Goal: Information Seeking & Learning: Learn about a topic

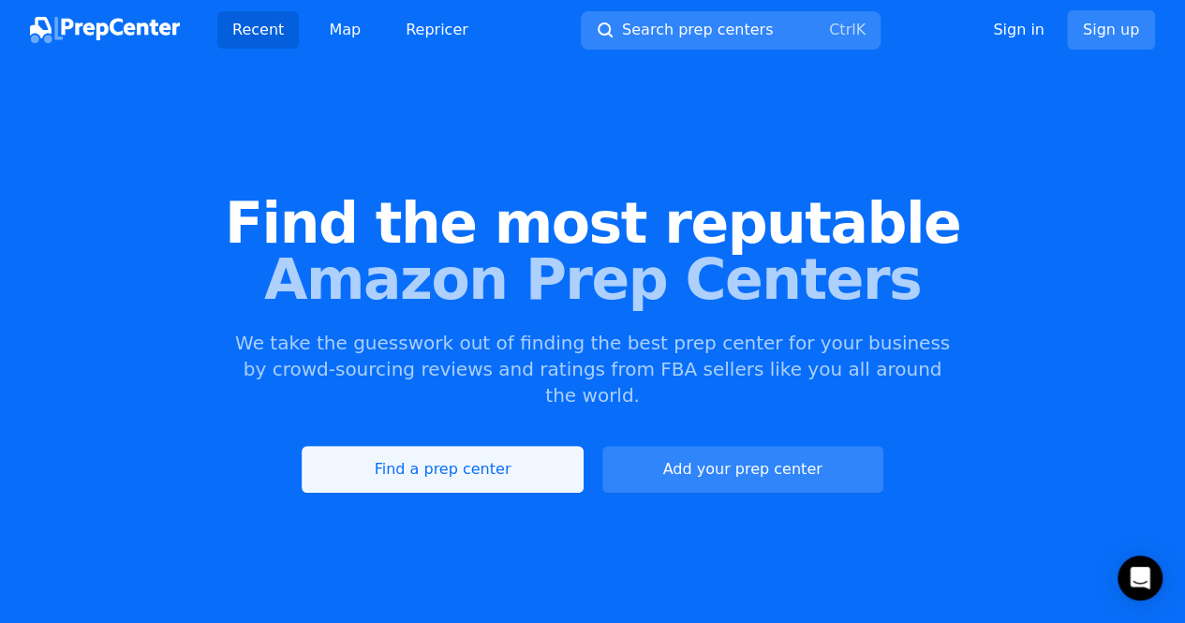
click at [431, 446] on link "Find a prep center" at bounding box center [442, 469] width 281 height 47
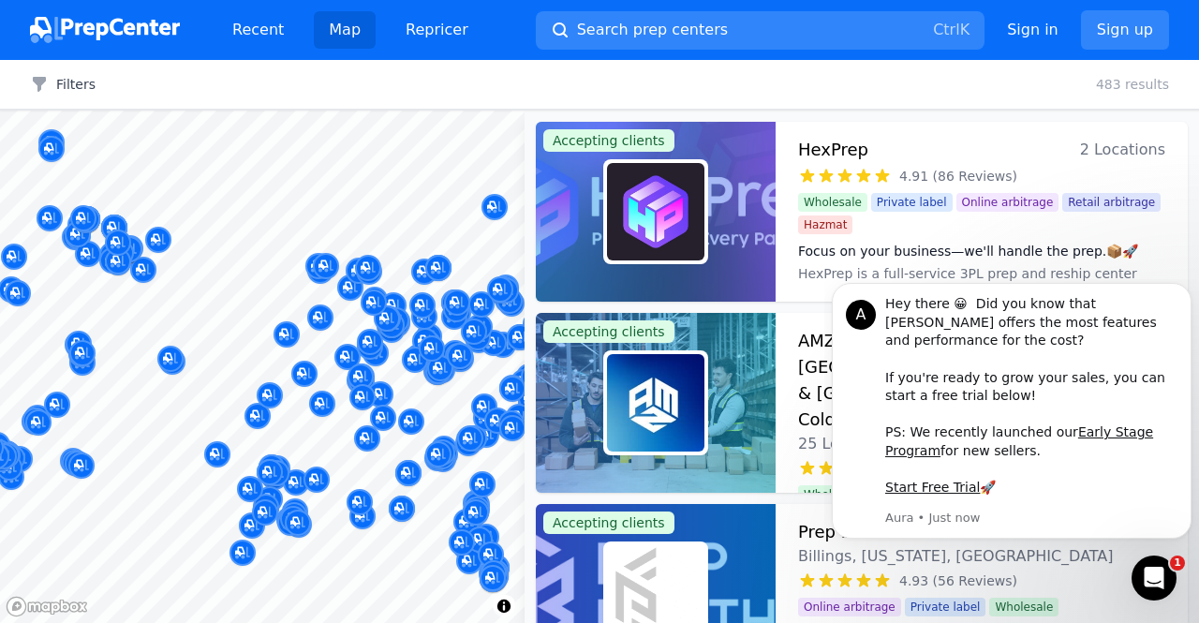
click at [328, 244] on body "Recent Map Repricer Search prep centers Ctrl K Open main menu Sign in Sign up F…" at bounding box center [599, 311] width 1199 height 623
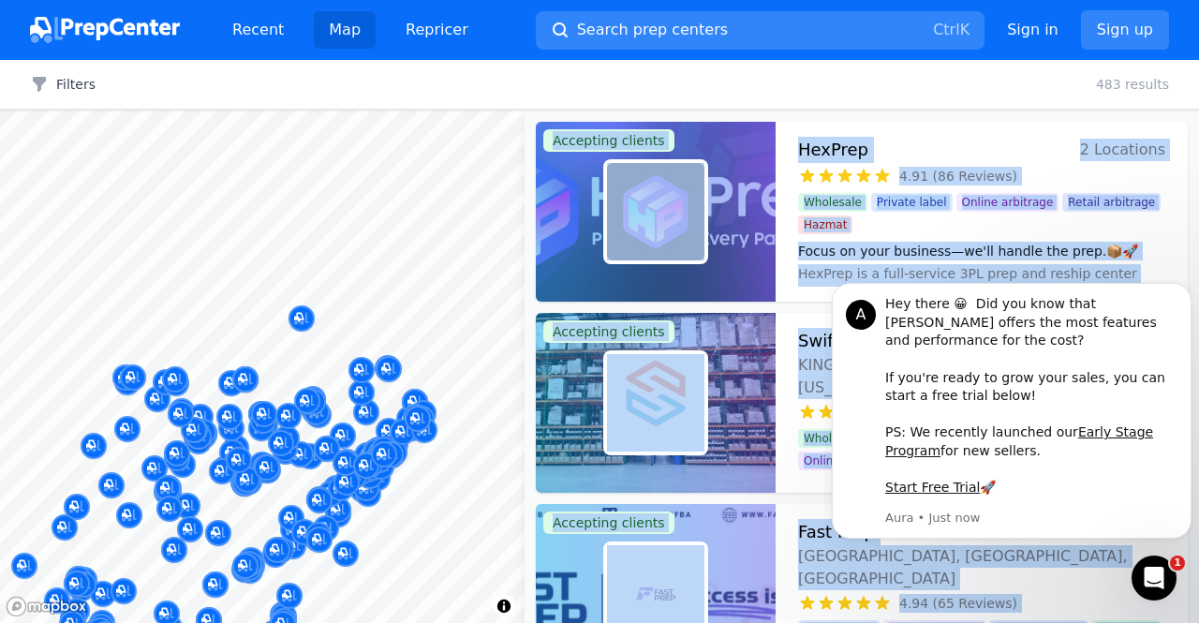
drag, startPoint x: 418, startPoint y: 188, endPoint x: 169, endPoint y: 316, distance: 279.8
click at [169, 316] on body "Recent Map Repricer Search prep centers Ctrl K Open main menu Sign in Sign up F…" at bounding box center [599, 311] width 1199 height 623
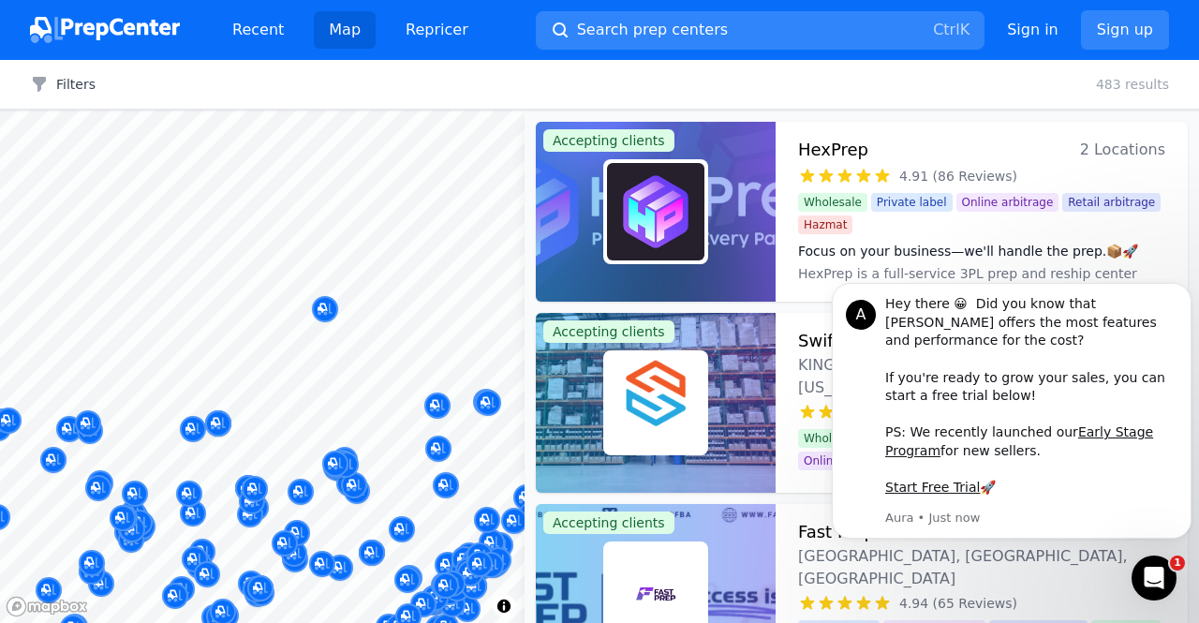
click at [687, 82] on div "Filters Clear all 483 results" at bounding box center [599, 85] width 1199 height 50
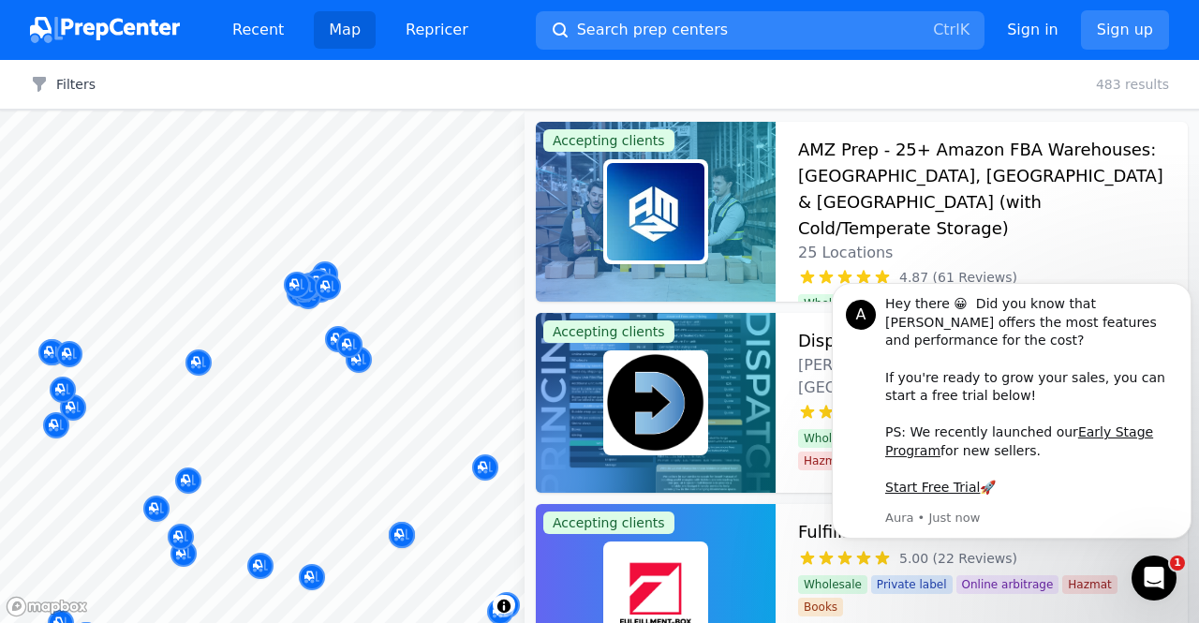
click at [341, 205] on body "Recent Map Repricer Search prep centers Ctrl K Open main menu Sign in Sign up F…" at bounding box center [599, 311] width 1199 height 623
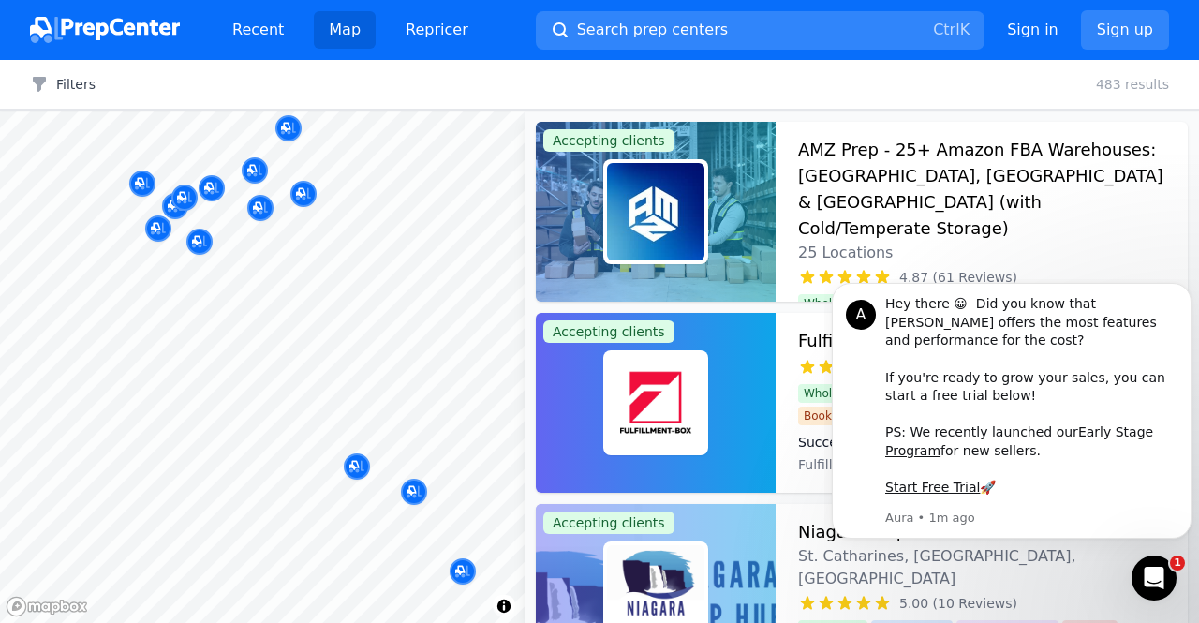
click at [352, 465] on div at bounding box center [335, 464] width 360 height 15
click at [350, 465] on div at bounding box center [335, 464] width 360 height 15
click at [351, 465] on div at bounding box center [335, 464] width 360 height 15
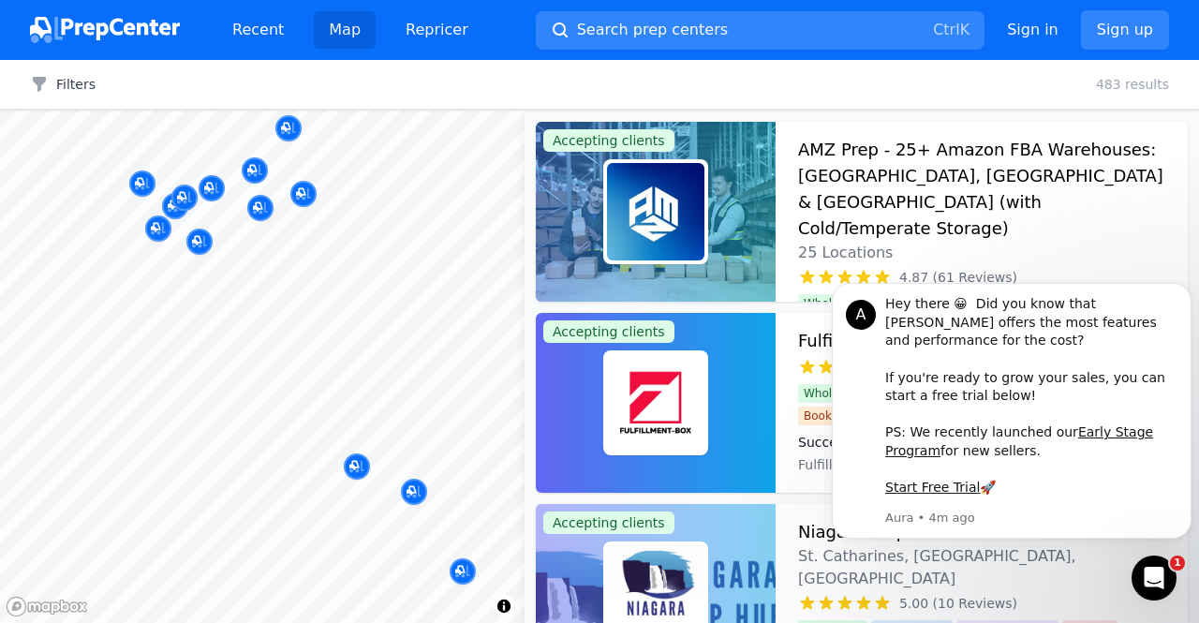
drag, startPoint x: 223, startPoint y: 289, endPoint x: 230, endPoint y: 391, distance: 101.4
click at [230, 391] on body "Recent Map Repricer Search prep centers Ctrl K Open main menu Sign in Sign up F…" at bounding box center [599, 311] width 1199 height 623
click at [146, 411] on body "Recent Map Repricer Search prep centers Ctrl K Open main menu Sign in Sign up F…" at bounding box center [599, 311] width 1199 height 623
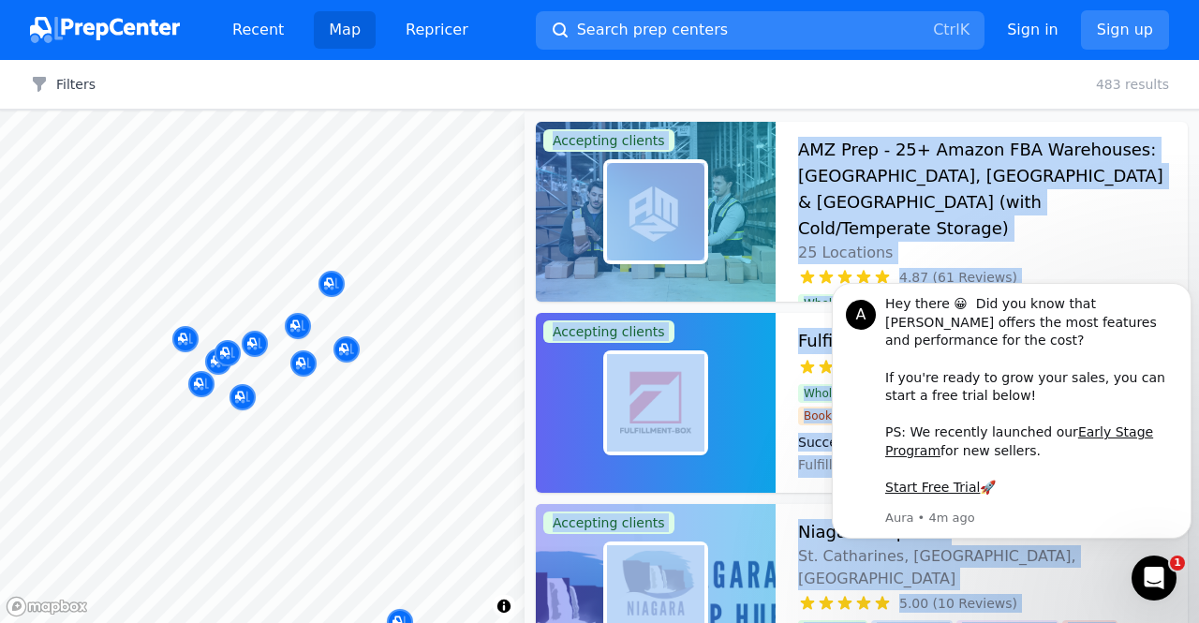
drag, startPoint x: 126, startPoint y: 306, endPoint x: 176, endPoint y: 510, distance: 209.4
click at [176, 510] on body "Recent Map Repricer Search prep centers Ctrl K Open main menu Sign in Sign up F…" at bounding box center [599, 311] width 1199 height 623
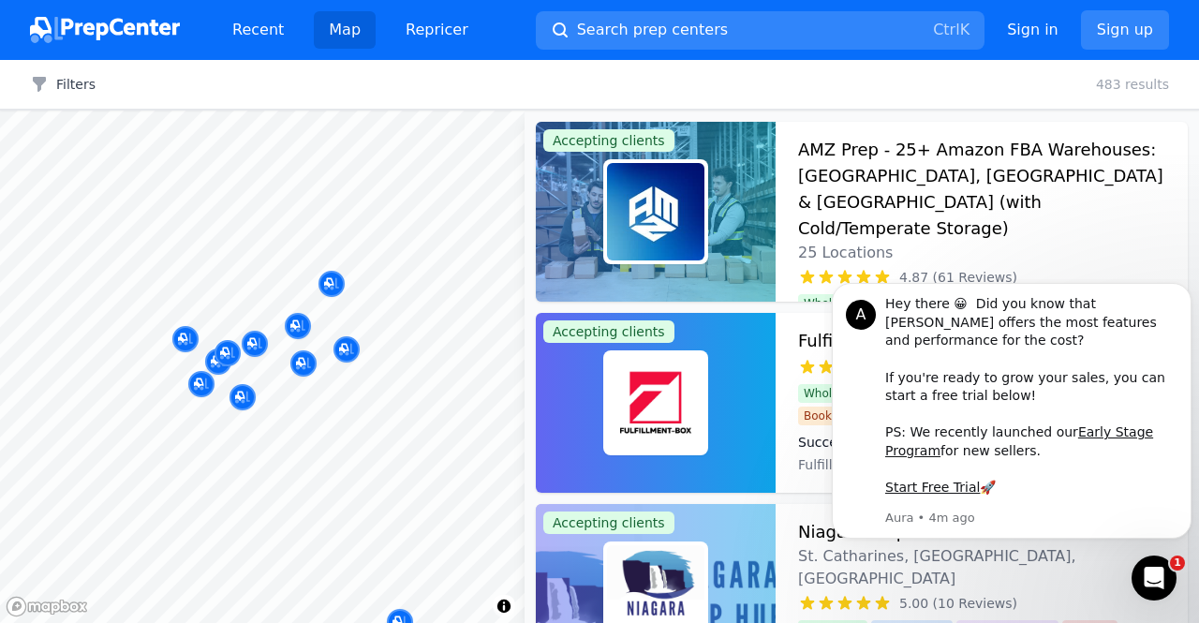
drag, startPoint x: 279, startPoint y: 471, endPoint x: 303, endPoint y: 383, distance: 91.3
click at [303, 383] on body "Recent Map Repricer Search prep centers Ctrl K Open main menu Sign in Sign up F…" at bounding box center [599, 311] width 1199 height 623
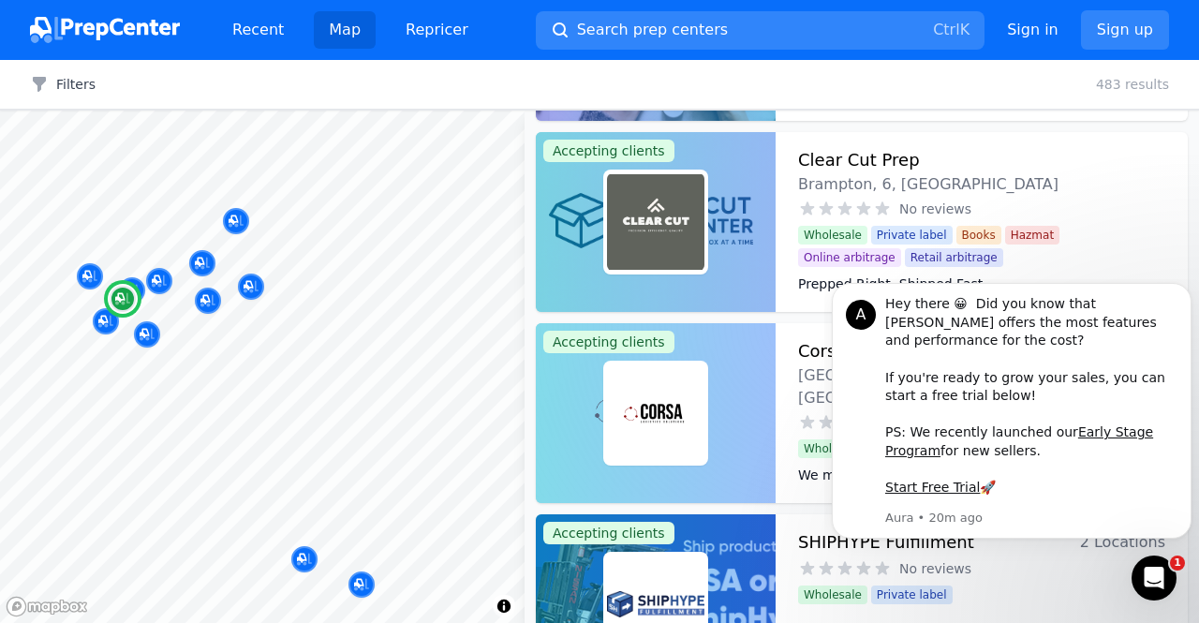
scroll to position [1311, 0]
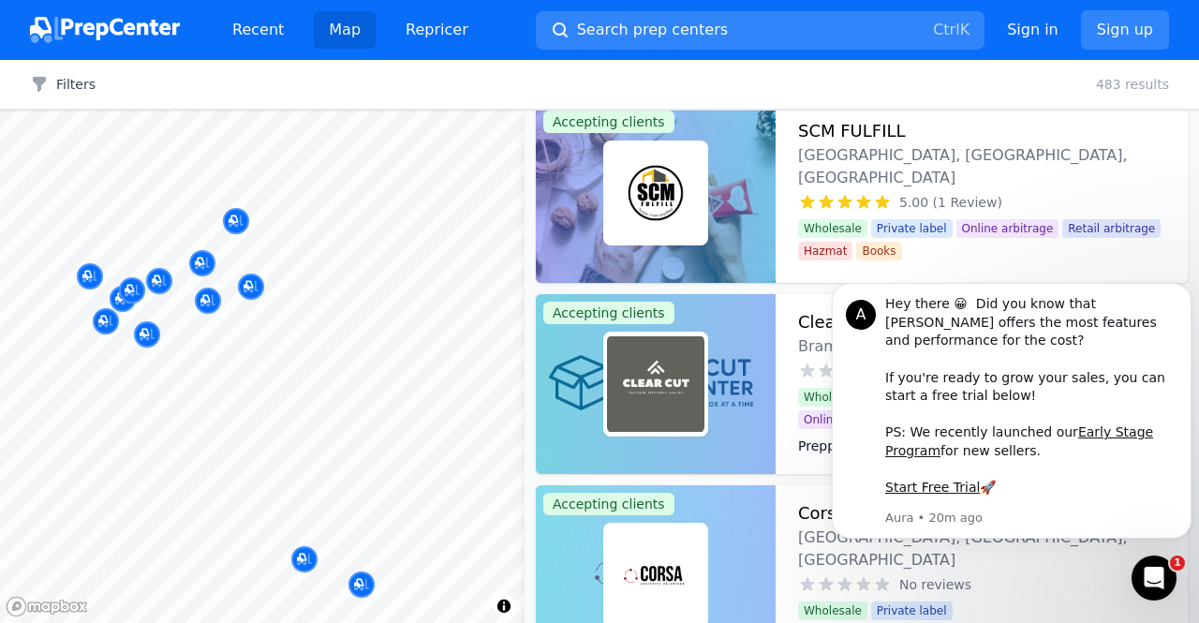
drag, startPoint x: 661, startPoint y: 362, endPoint x: 651, endPoint y: 400, distance: 38.9
drag, startPoint x: 651, startPoint y: 400, endPoint x: 646, endPoint y: 427, distance: 27.6
click at [646, 427] on img at bounding box center [655, 383] width 97 height 97
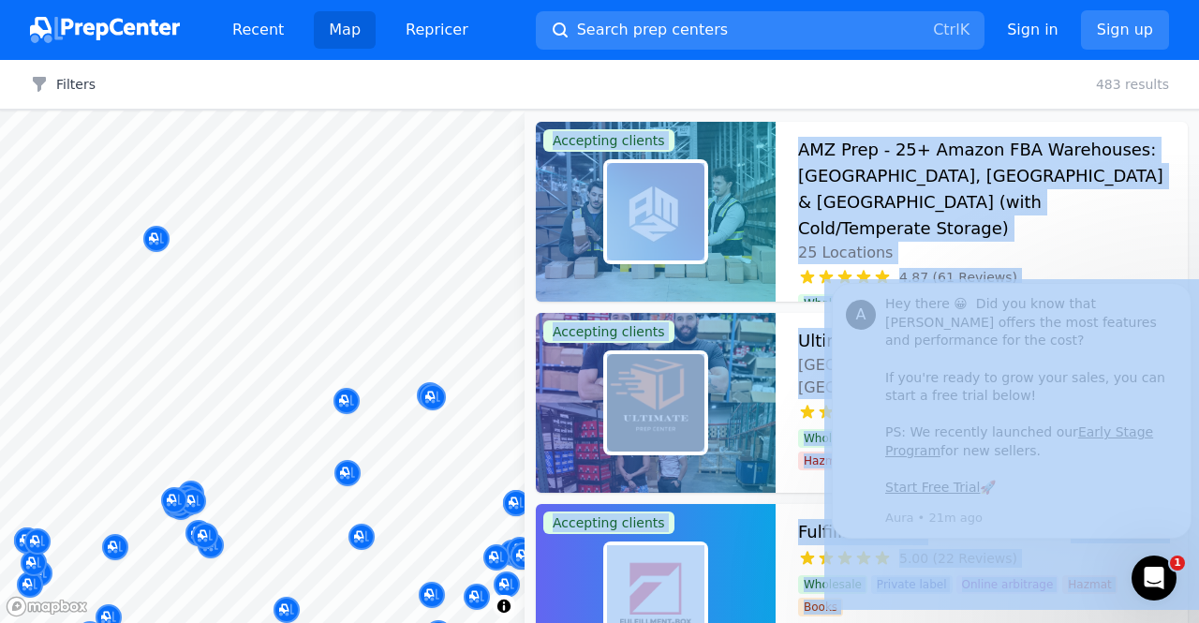
click at [359, 282] on body "Recent Map Repricer Search prep centers Ctrl K Open main menu Sign in Sign up F…" at bounding box center [599, 311] width 1199 height 623
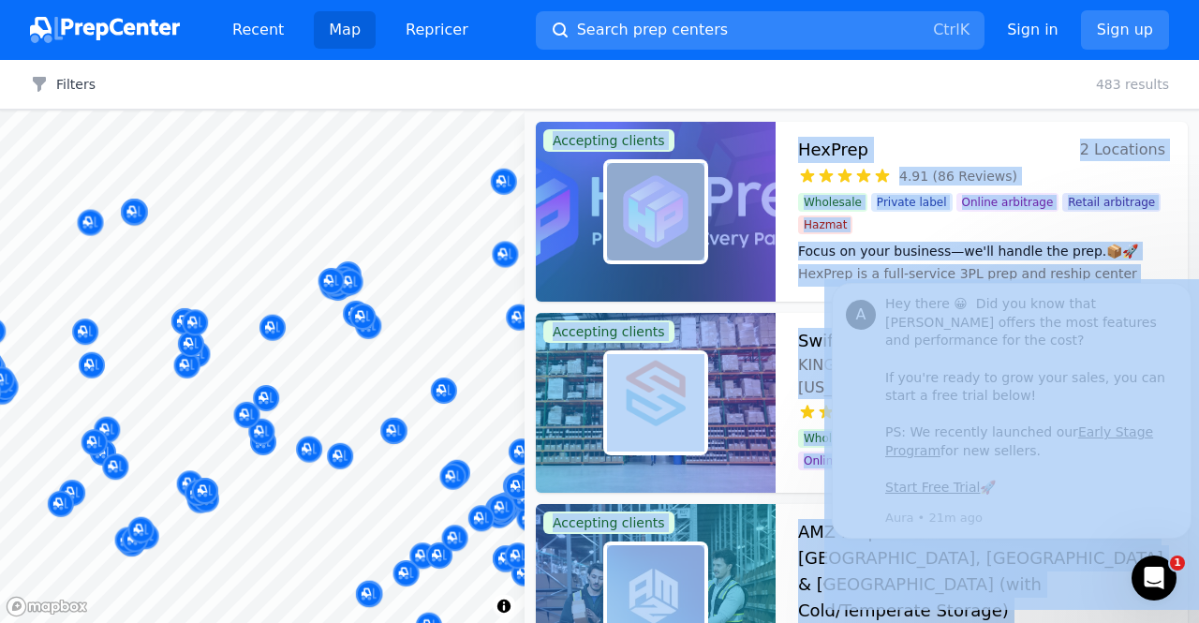
drag, startPoint x: 225, startPoint y: 384, endPoint x: 287, endPoint y: 106, distance: 285.0
click at [287, 106] on div "Filters Filters Clear all 483 results Map © Mapbox © OpenStreetMap Improve this…" at bounding box center [599, 341] width 1199 height 563
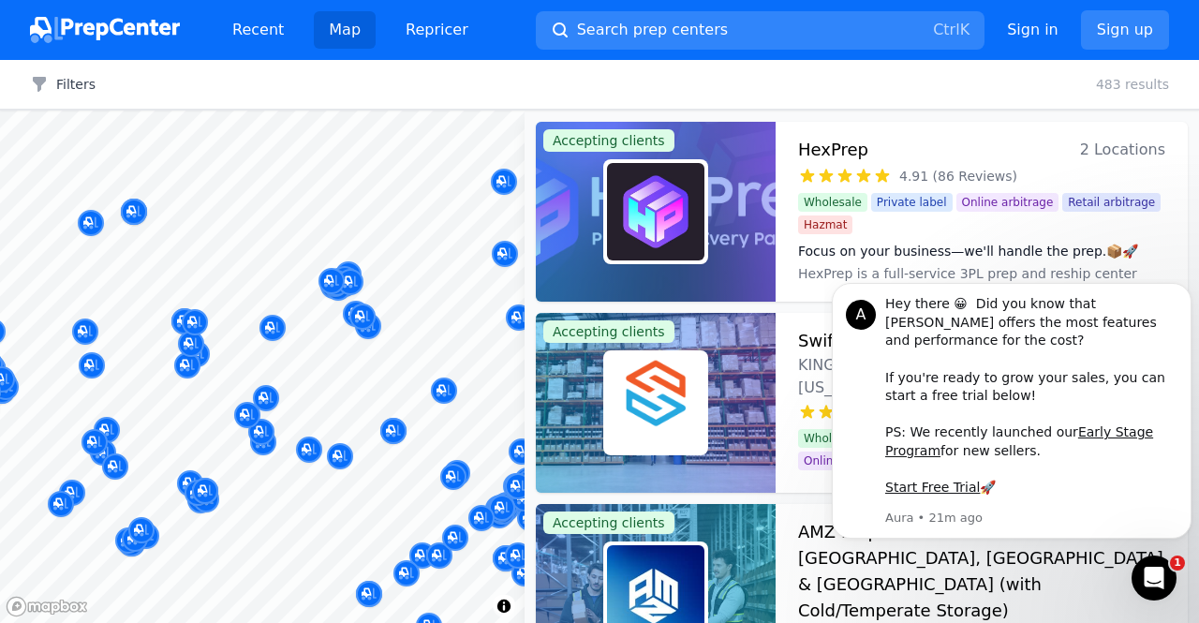
click at [710, 83] on div "Filters Clear all 483 results" at bounding box center [599, 85] width 1199 height 50
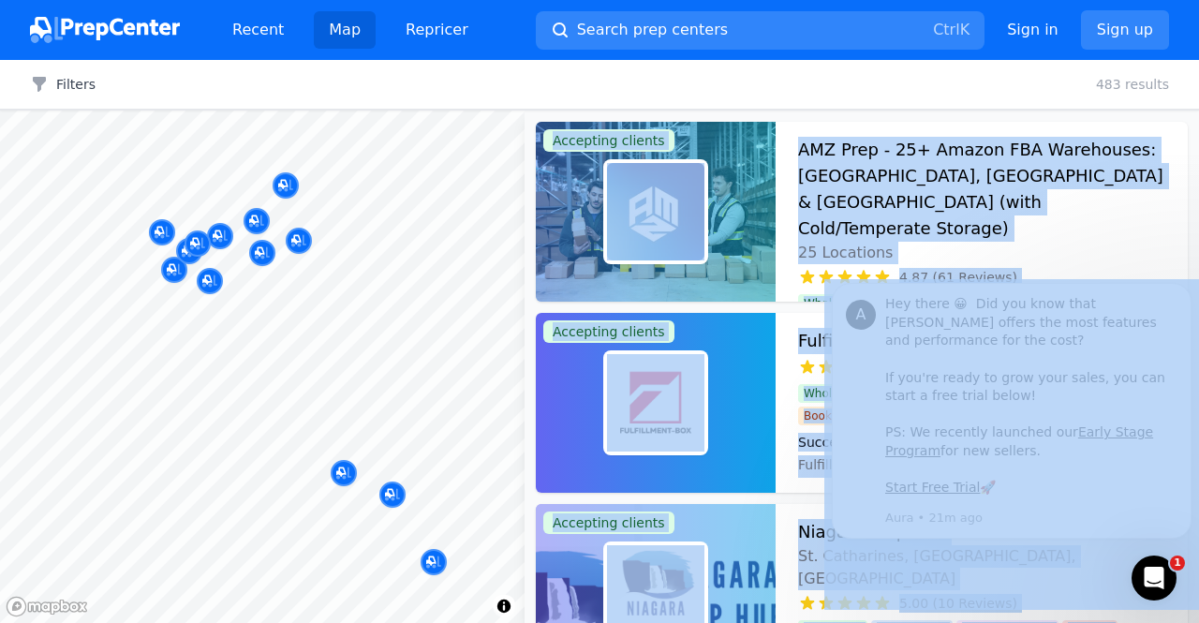
click at [278, 453] on body "Recent Map Repricer Search prep centers Ctrl K Open main menu Sign in Sign up F…" at bounding box center [599, 311] width 1199 height 623
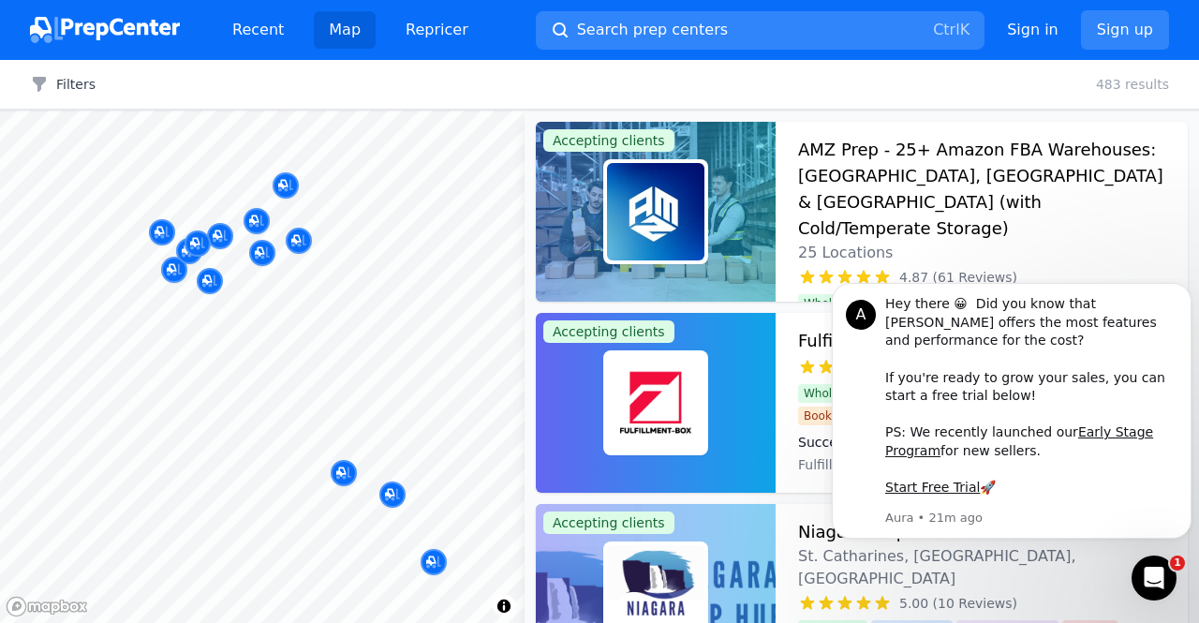
click at [676, 72] on div "Filters Clear all 483 results" at bounding box center [599, 85] width 1199 height 50
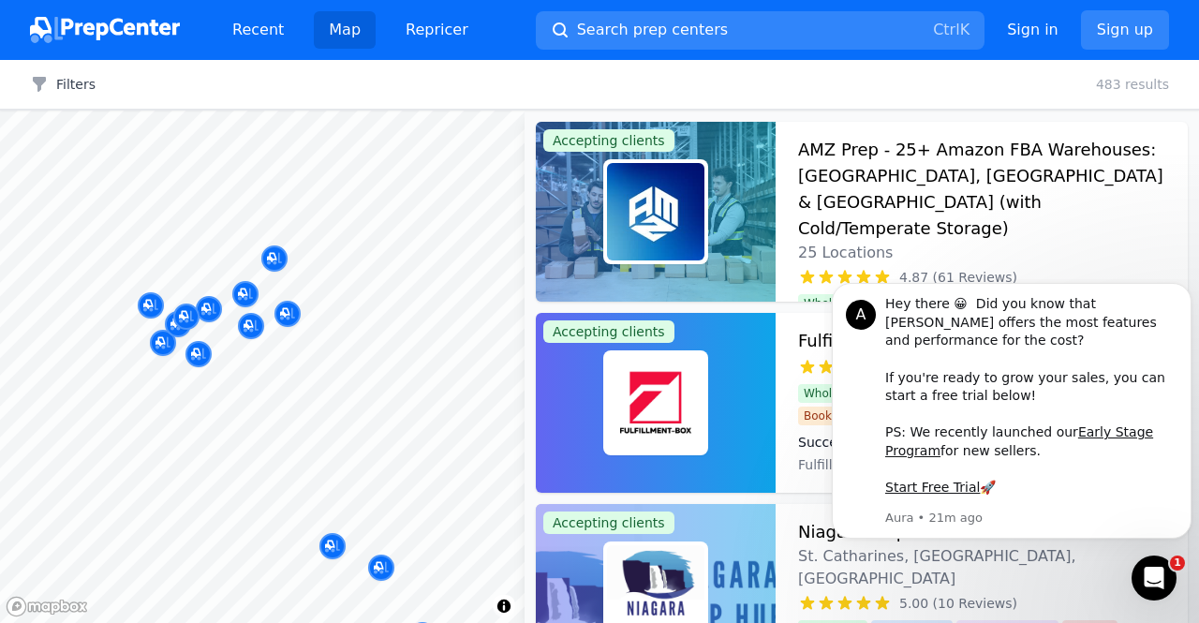
click at [355, 391] on body "Recent Map Repricer Search prep centers Ctrl K Open main menu Sign in Sign up F…" at bounding box center [599, 311] width 1199 height 623
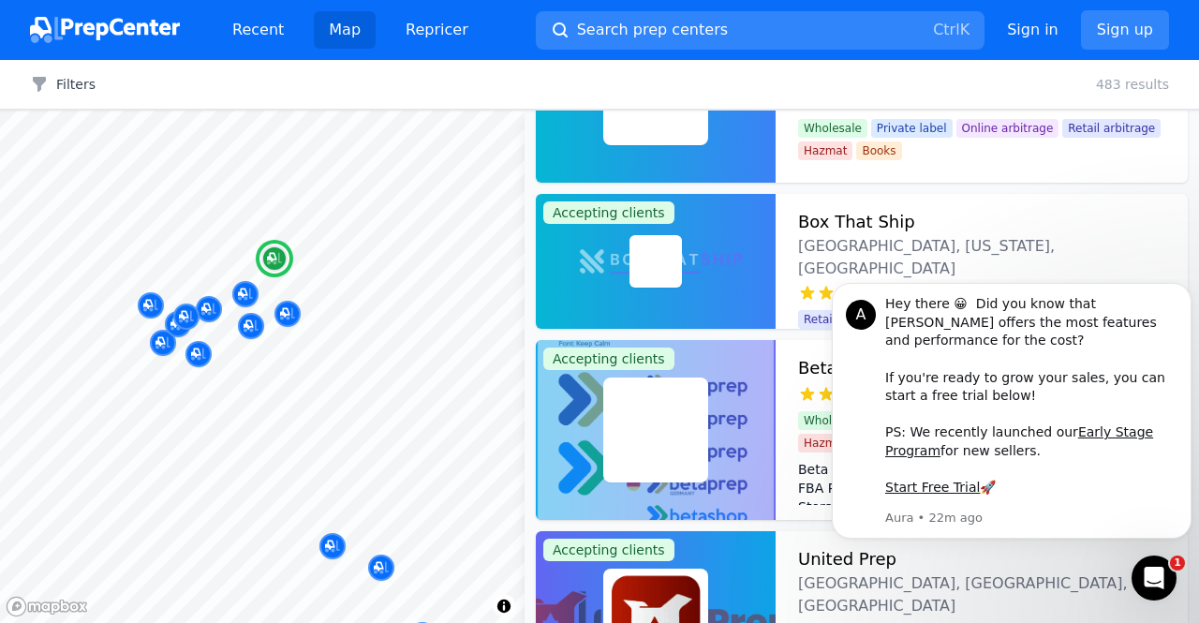
scroll to position [562, 0]
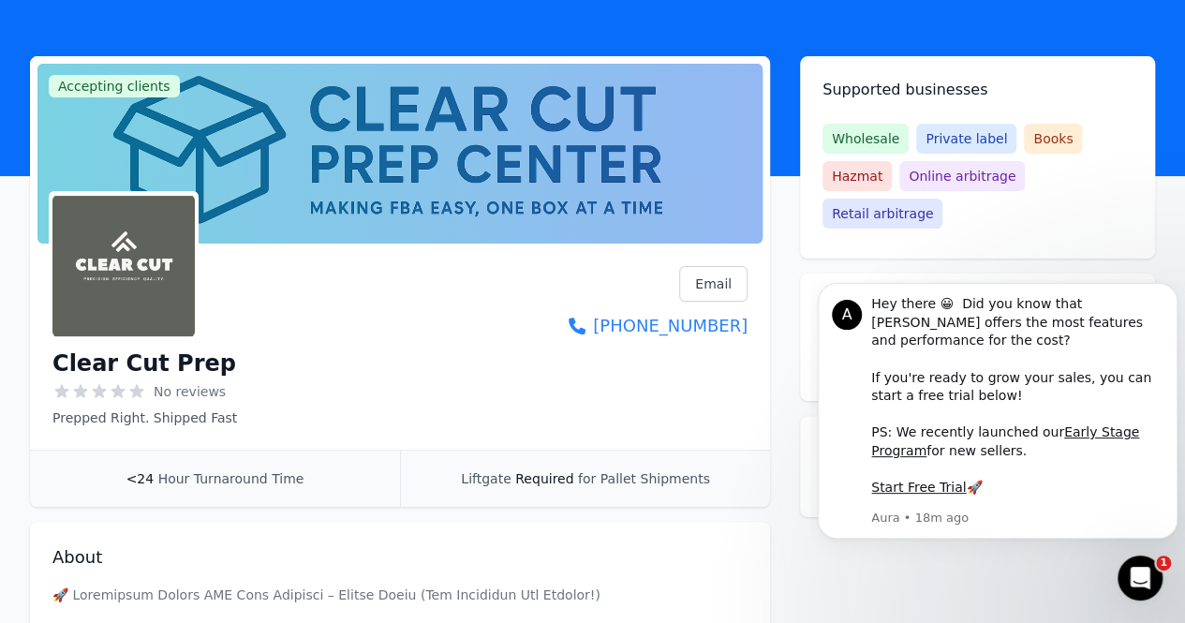
scroll to position [94, 0]
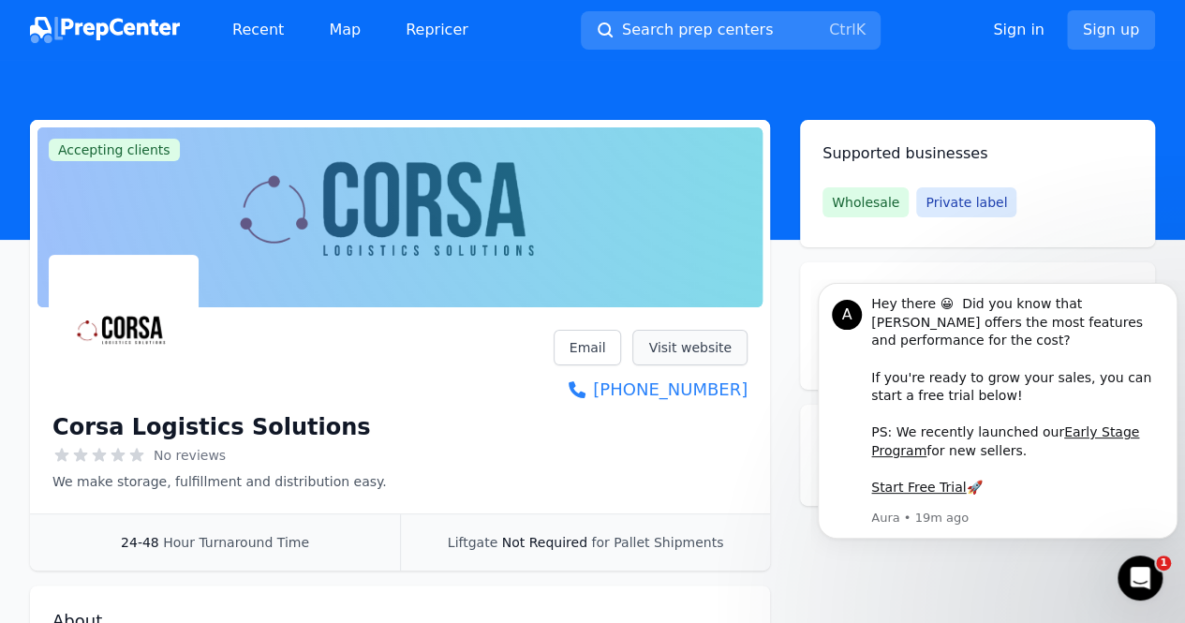
click at [694, 339] on link "Visit website" at bounding box center [689, 348] width 115 height 36
